Goal: Navigation & Orientation: Go to known website

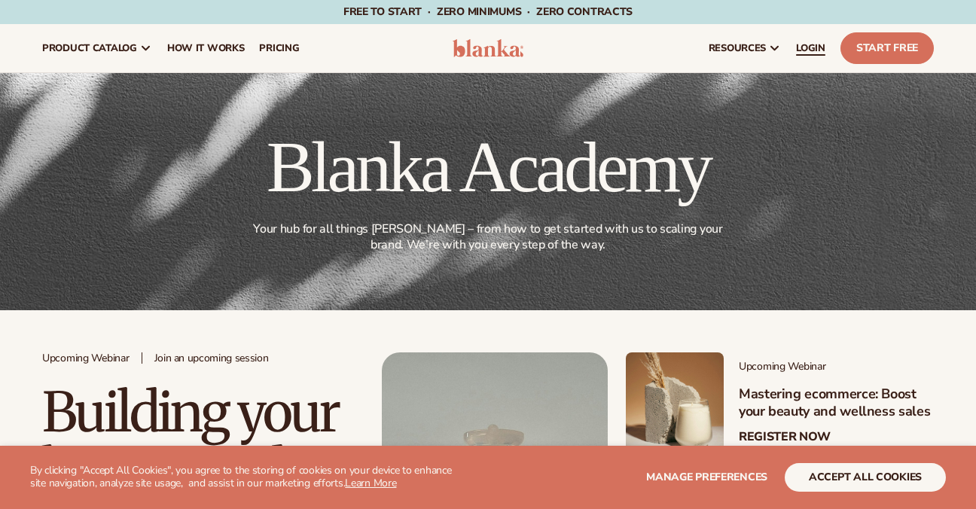
click at [814, 50] on span "LOGIN" at bounding box center [810, 48] width 29 height 12
